Goal: Transaction & Acquisition: Purchase product/service

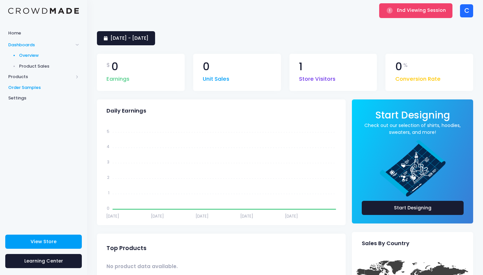
click at [26, 88] on span "Order Samples" at bounding box center [43, 87] width 71 height 7
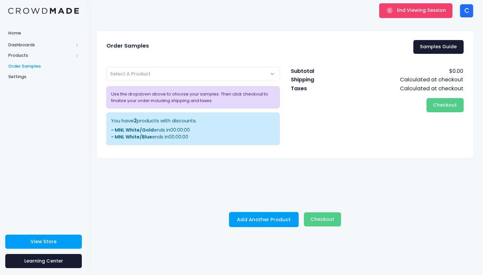
click at [154, 76] on span "Select A Product" at bounding box center [193, 74] width 173 height 14
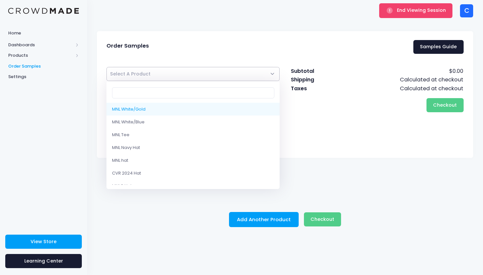
select select "10212933468434"
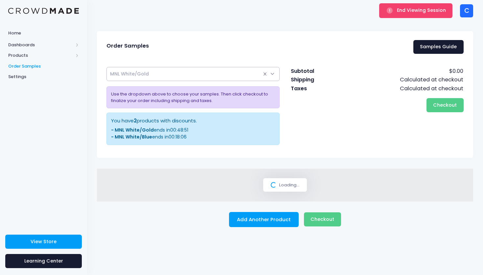
select select
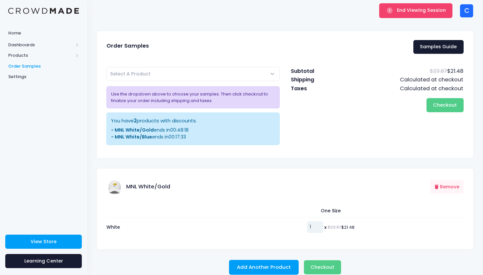
click at [317, 226] on input "1" at bounding box center [315, 228] width 16 height 12
click at [317, 226] on input "2" at bounding box center [315, 228] width 16 height 12
click at [317, 226] on input "3" at bounding box center [315, 228] width 16 height 12
click at [317, 226] on input "4" at bounding box center [315, 228] width 16 height 12
click at [317, 226] on input "5" at bounding box center [315, 228] width 16 height 12
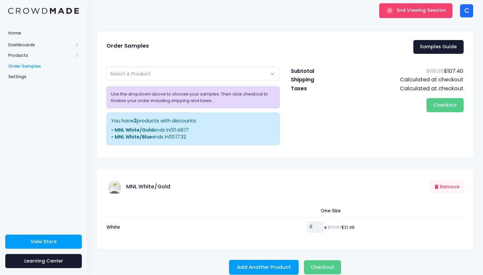
click at [317, 226] on input "6" at bounding box center [315, 228] width 16 height 12
click at [317, 226] on input "7" at bounding box center [315, 228] width 16 height 12
click at [317, 226] on input "8" at bounding box center [315, 228] width 16 height 12
click at [317, 226] on input "9" at bounding box center [315, 228] width 16 height 12
click at [317, 226] on input "10" at bounding box center [315, 228] width 16 height 12
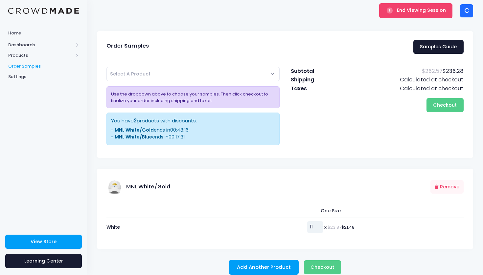
click at [317, 226] on input "11" at bounding box center [315, 228] width 16 height 12
type input "12"
click at [317, 226] on input "12" at bounding box center [315, 228] width 16 height 12
click at [452, 108] on button "Checkout Please wait..." at bounding box center [445, 105] width 37 height 14
